Goal: Obtain resource: Obtain resource

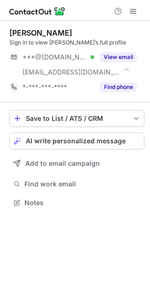
scroll to position [196, 150]
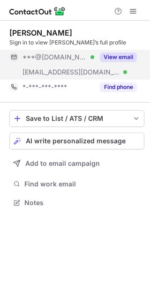
click at [121, 54] on button "View email" at bounding box center [118, 56] width 37 height 9
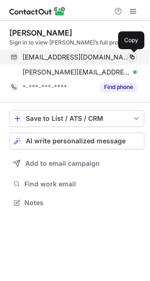
click at [130, 57] on span at bounding box center [131, 56] width 7 height 7
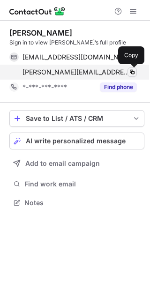
click at [133, 69] on span at bounding box center [131, 71] width 7 height 7
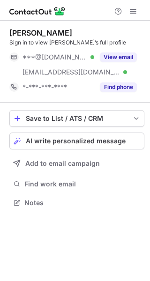
scroll to position [196, 150]
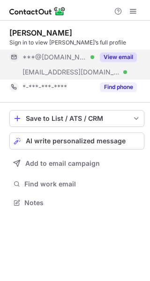
click at [120, 55] on button "View email" at bounding box center [118, 56] width 37 height 9
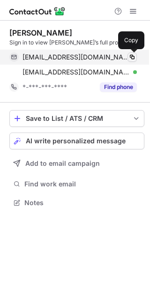
click at [129, 56] on span at bounding box center [131, 56] width 7 height 7
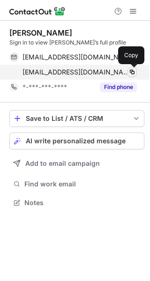
click at [131, 72] on span at bounding box center [131, 71] width 7 height 7
